Goal: Find specific page/section: Find specific page/section

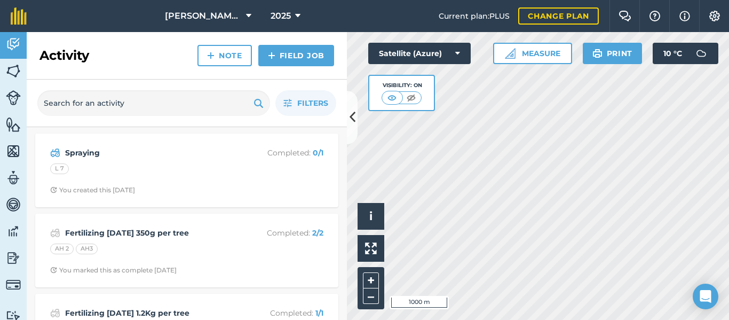
click at [459, 107] on div "Satellite (Azure) Visibility: On" at bounding box center [419, 77] width 102 height 68
click at [459, 103] on div "Satellite (Azure) Visibility: On" at bounding box center [419, 77] width 102 height 68
click at [368, 282] on button "+" at bounding box center [371, 280] width 16 height 16
